Goal: Navigation & Orientation: Go to known website

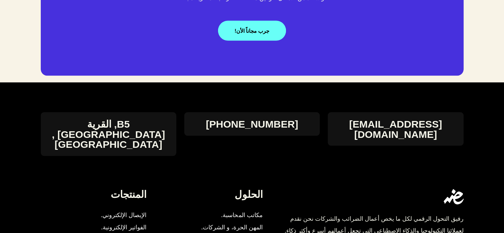
scroll to position [1258, 0]
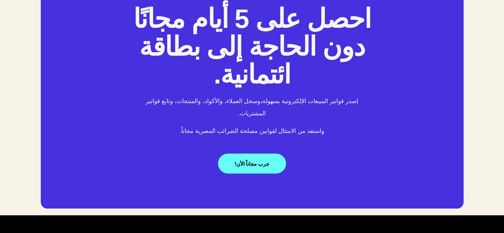
click at [491, 12] on div "احصل على 5 أيام مجانًا دون الحاجة إلى بطاقة ائتمانية. إصدر فواتير المبيعات الإل…" at bounding box center [252, 85] width 504 height 260
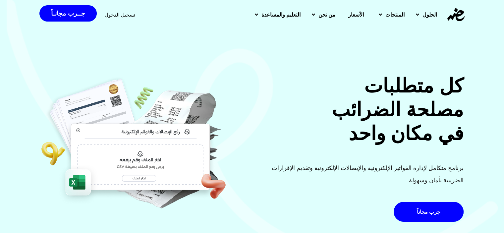
click at [451, 16] on img at bounding box center [455, 14] width 17 height 13
